Goal: Information Seeking & Learning: Learn about a topic

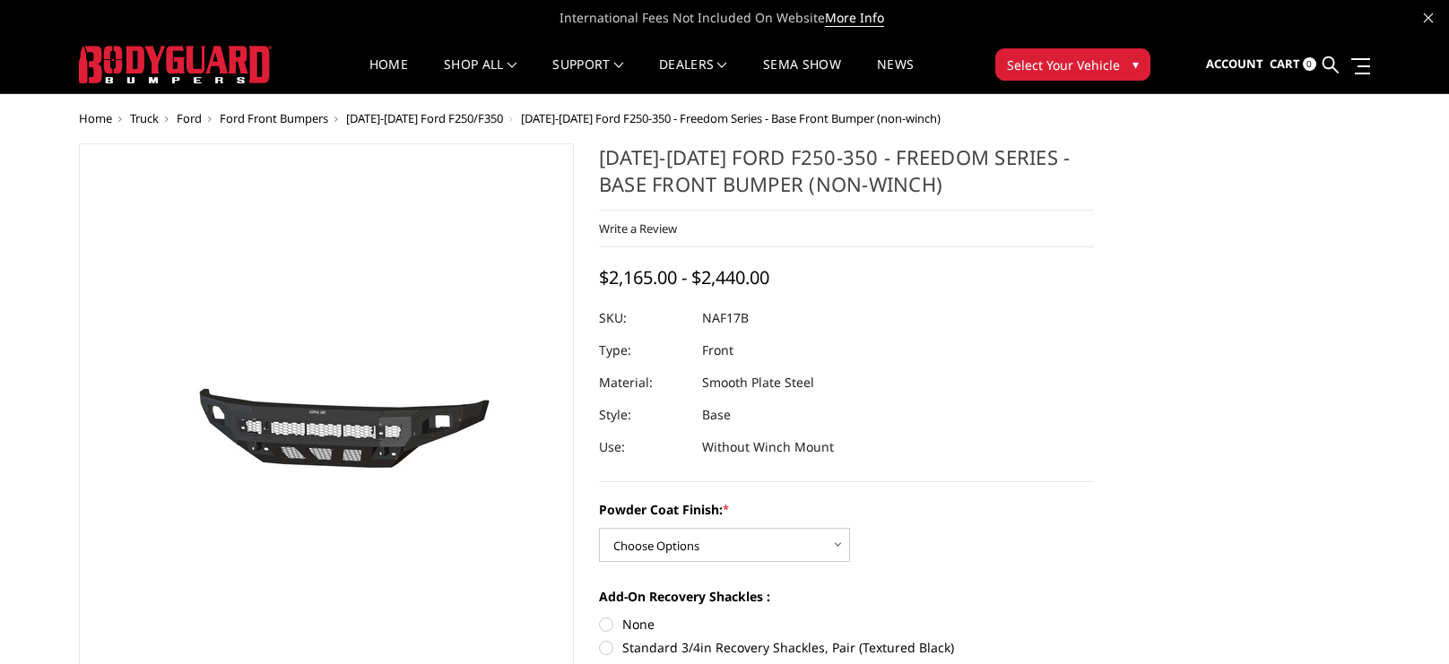
click at [271, 116] on span "Ford Front Bumpers" at bounding box center [274, 118] width 108 height 16
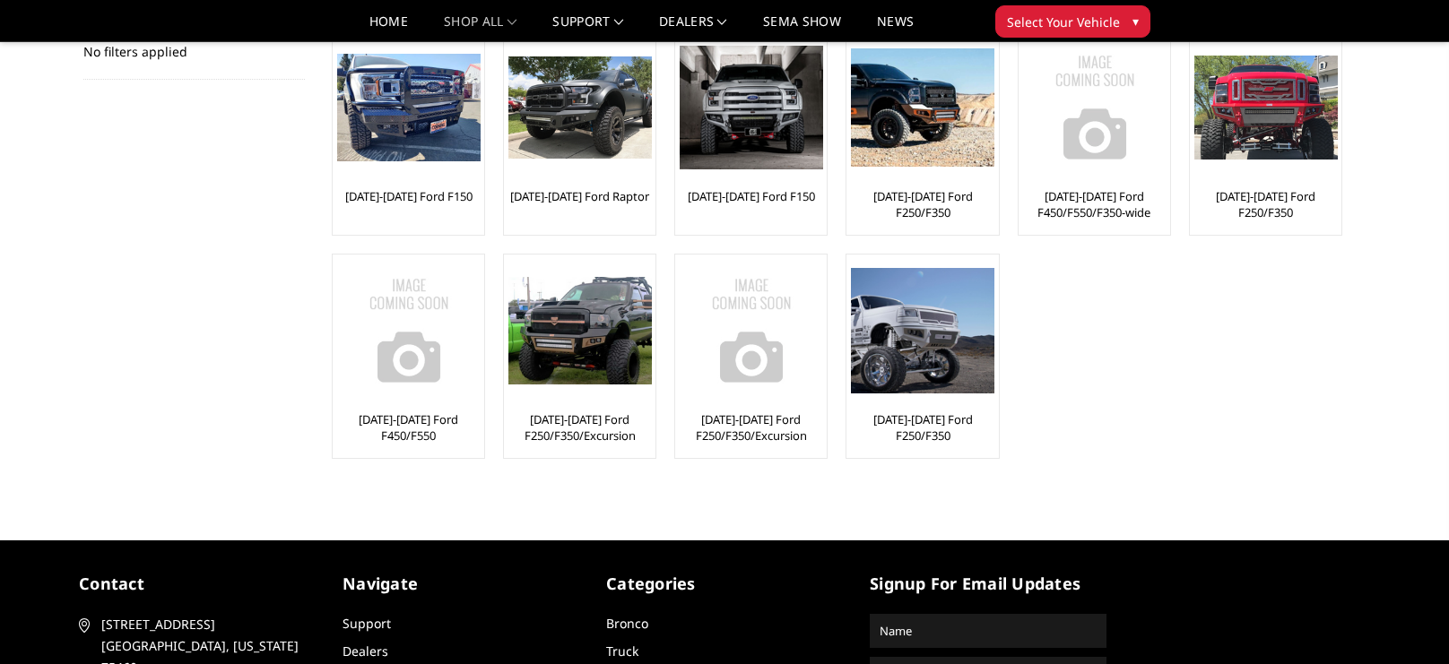
scroll to position [348, 0]
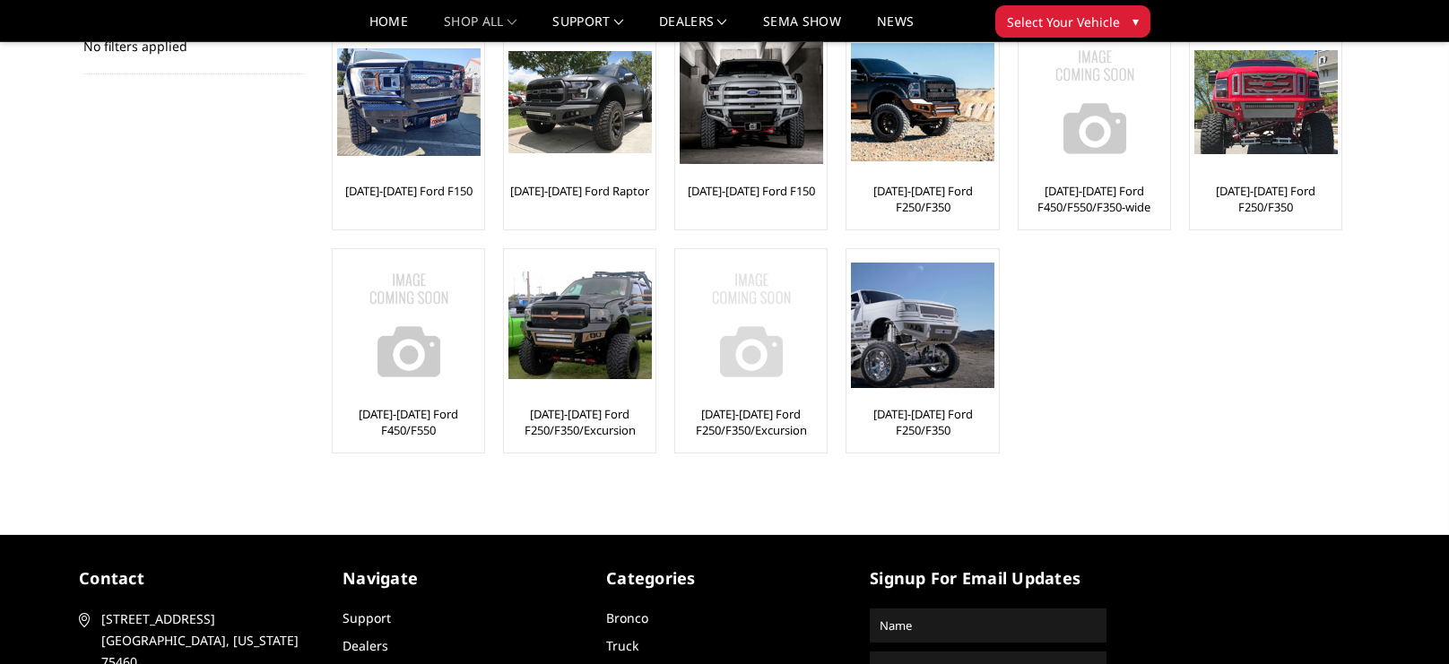
click at [734, 348] on img at bounding box center [751, 325] width 143 height 143
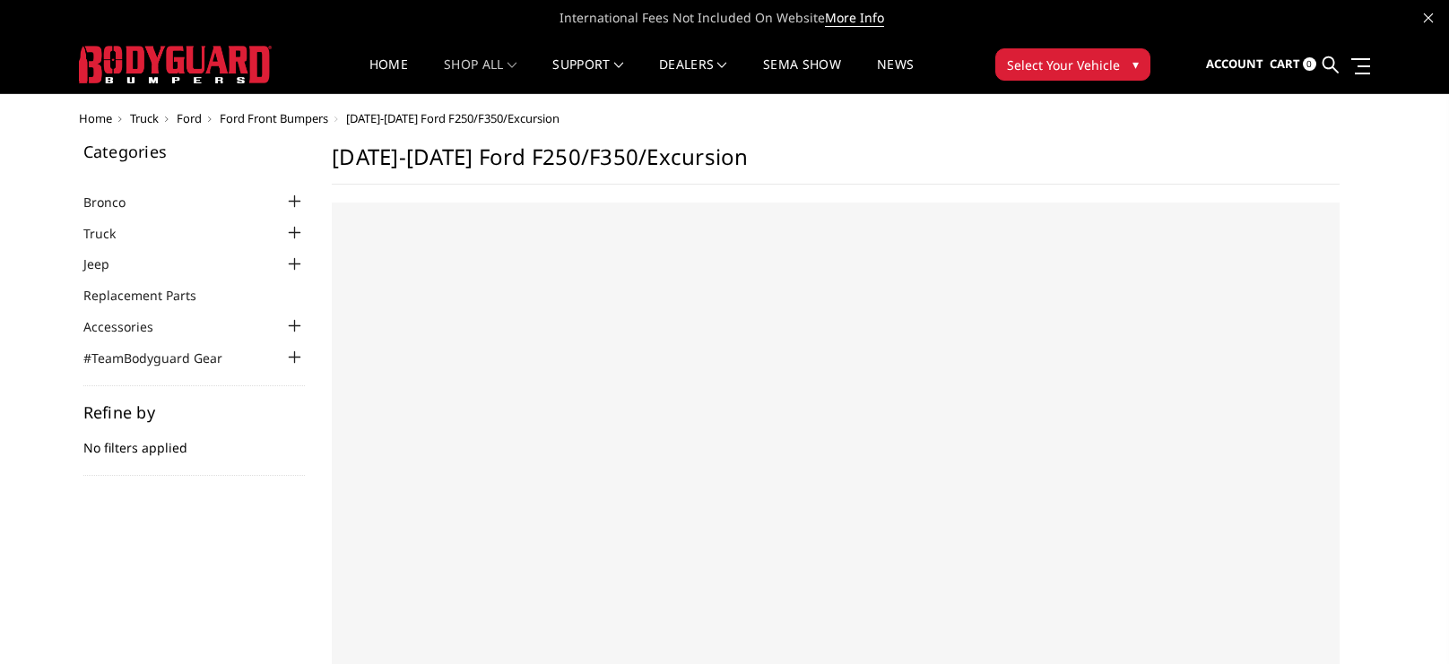
select select "US"
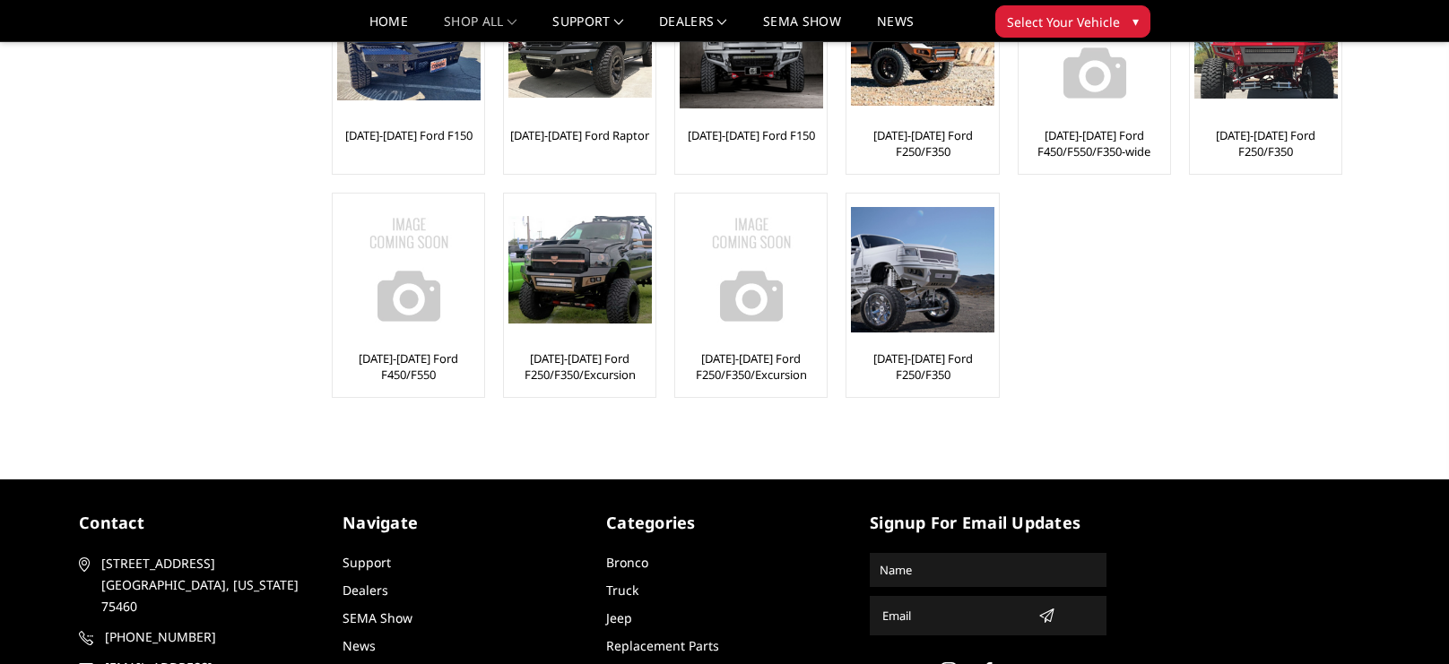
scroll to position [348, 0]
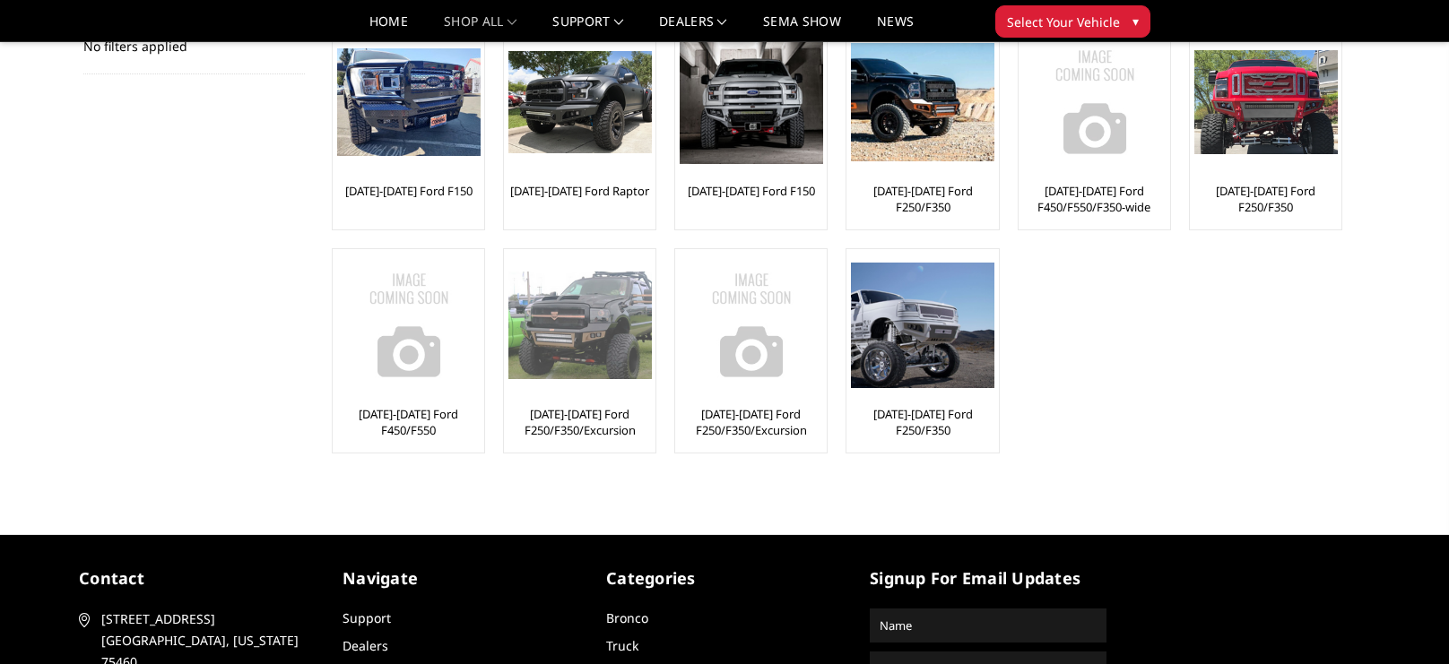
click at [595, 287] on img at bounding box center [579, 325] width 143 height 107
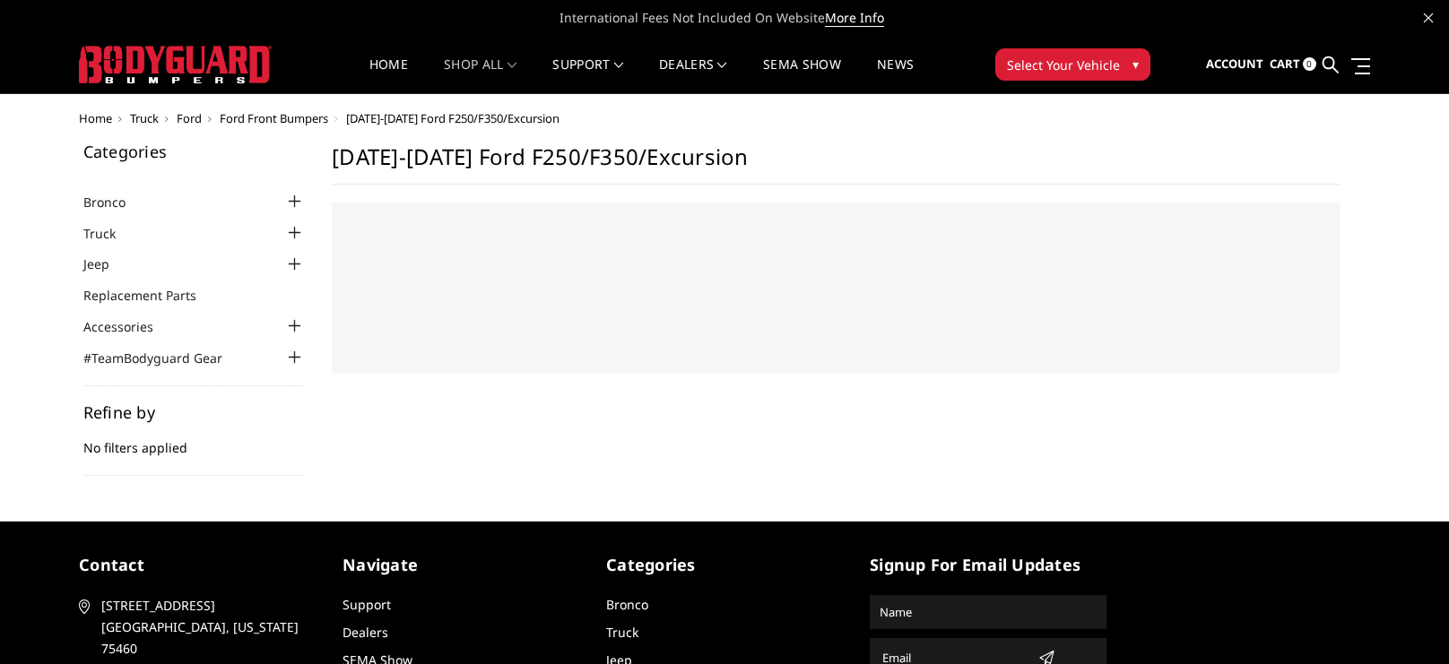
select select "US"
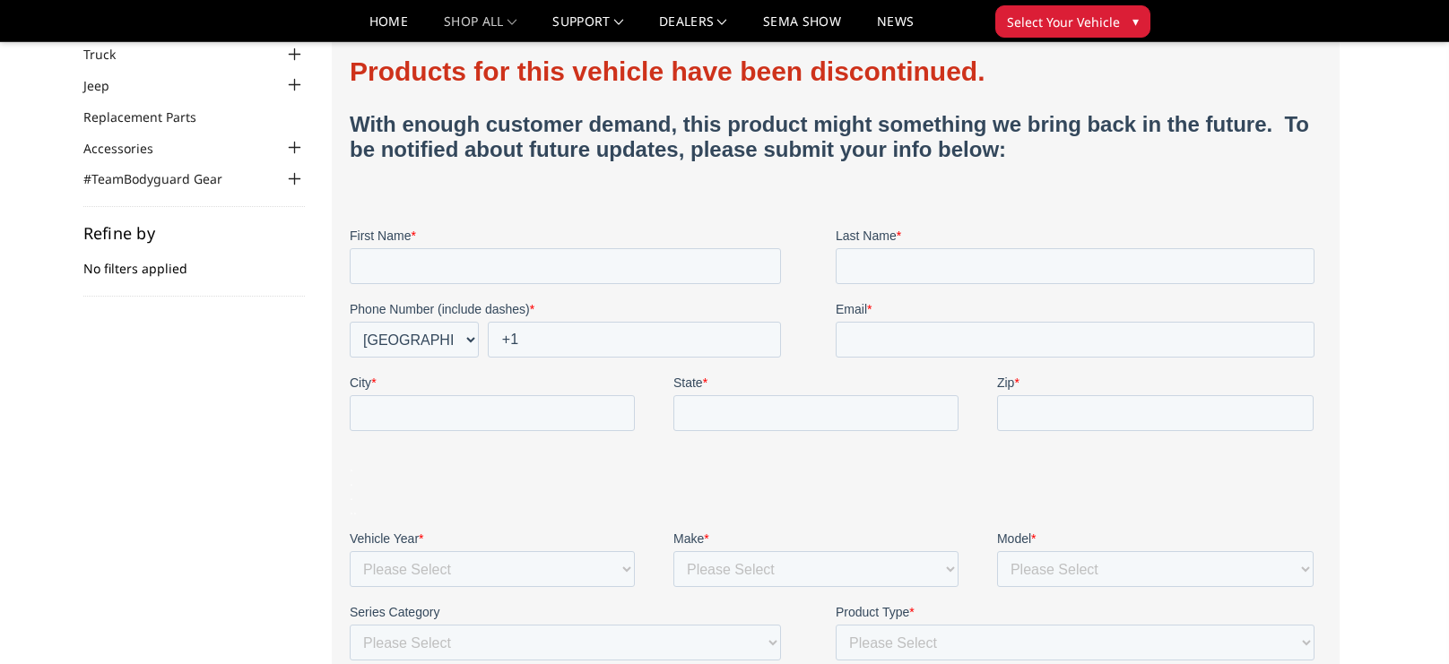
scroll to position [114, 0]
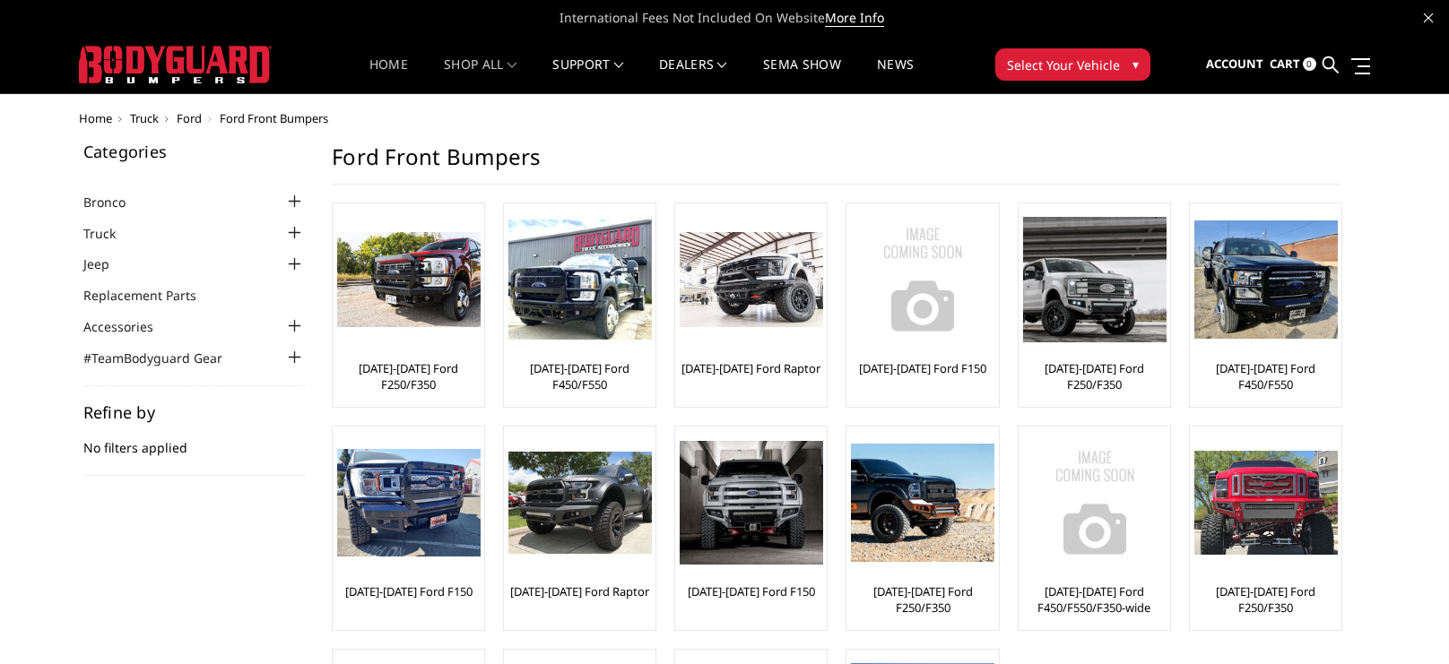
click at [385, 58] on link "Home" at bounding box center [388, 75] width 39 height 35
